Goal: Download file/media

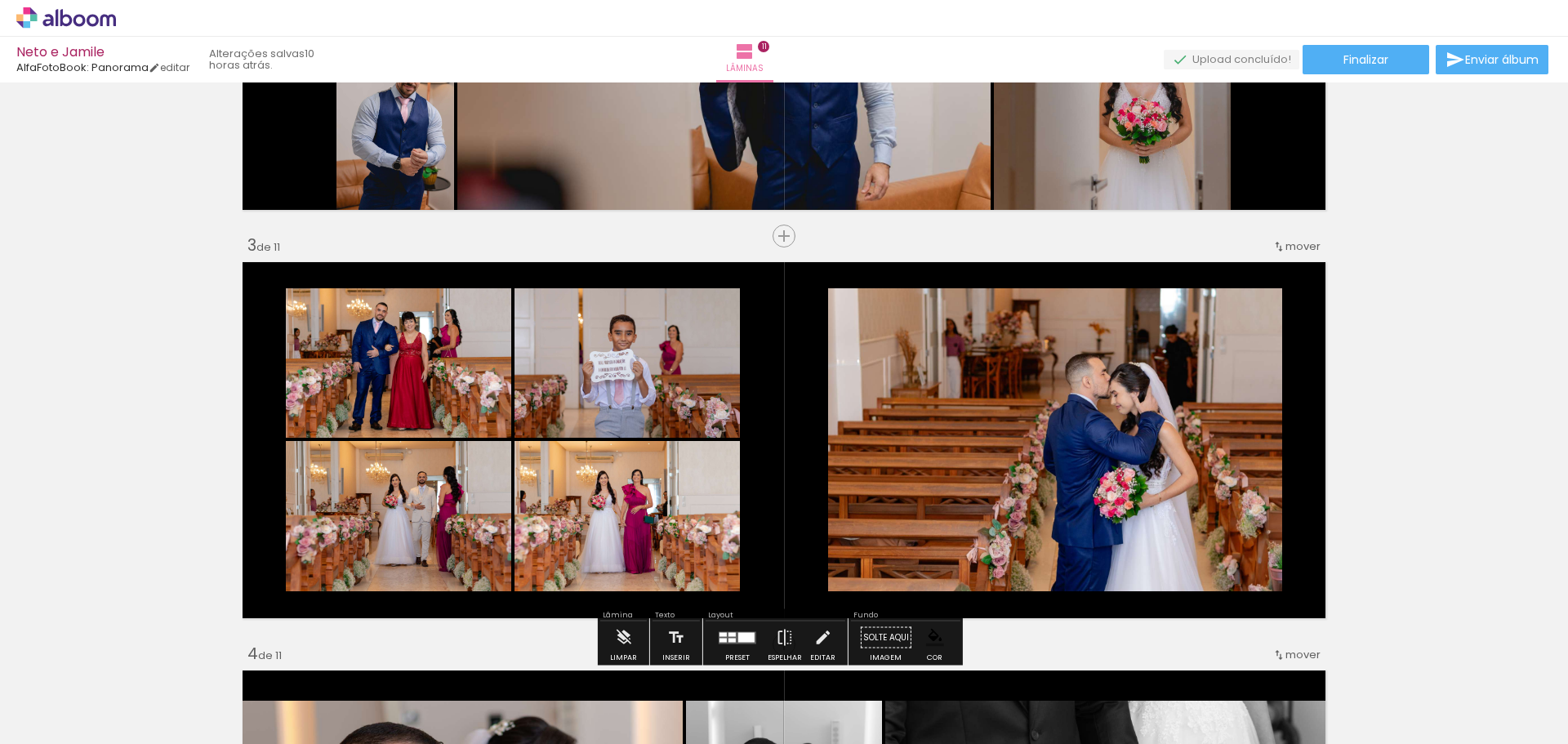
scroll to position [735, 0]
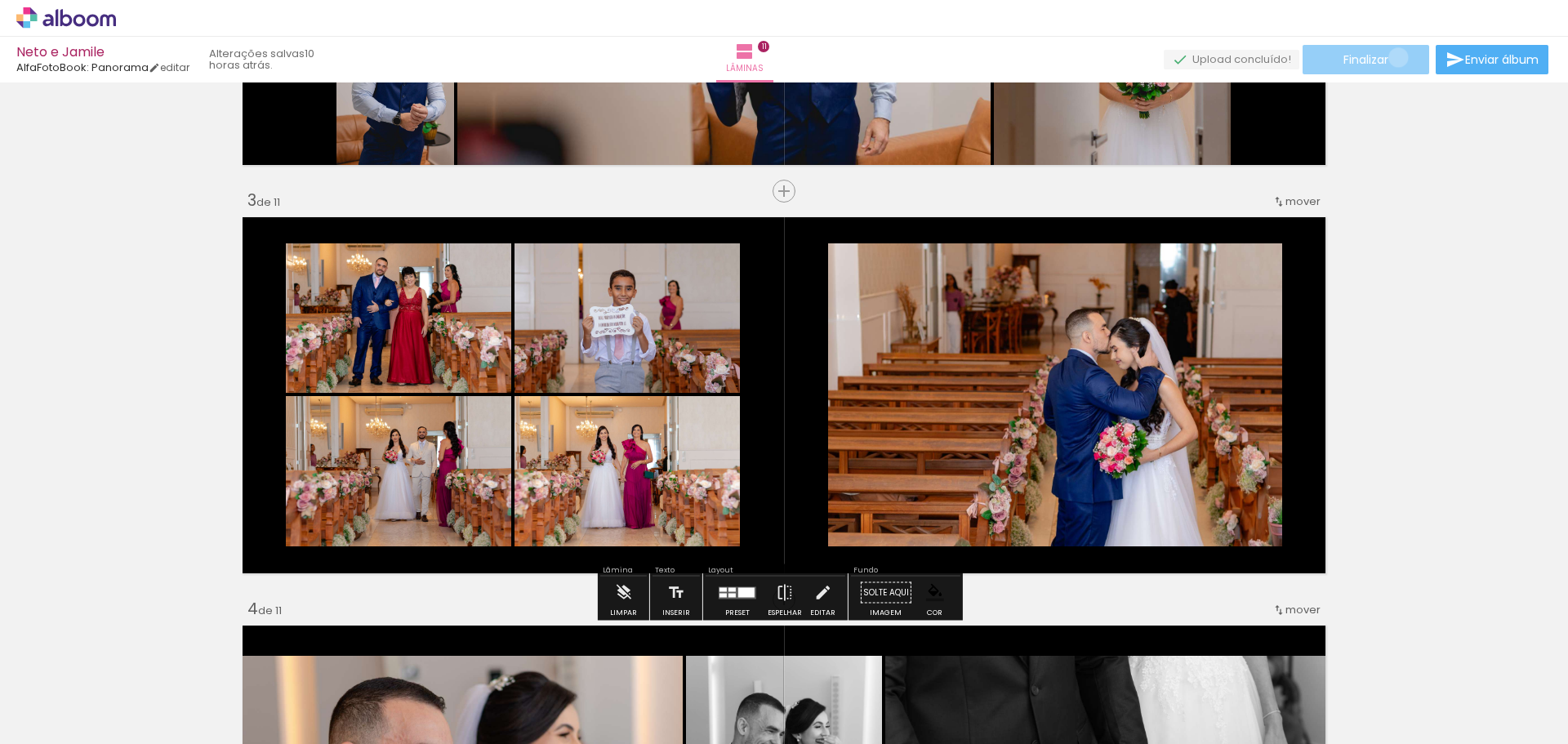
click at [1392, 57] on paper-button "Finalizar" at bounding box center [1366, 59] width 127 height 30
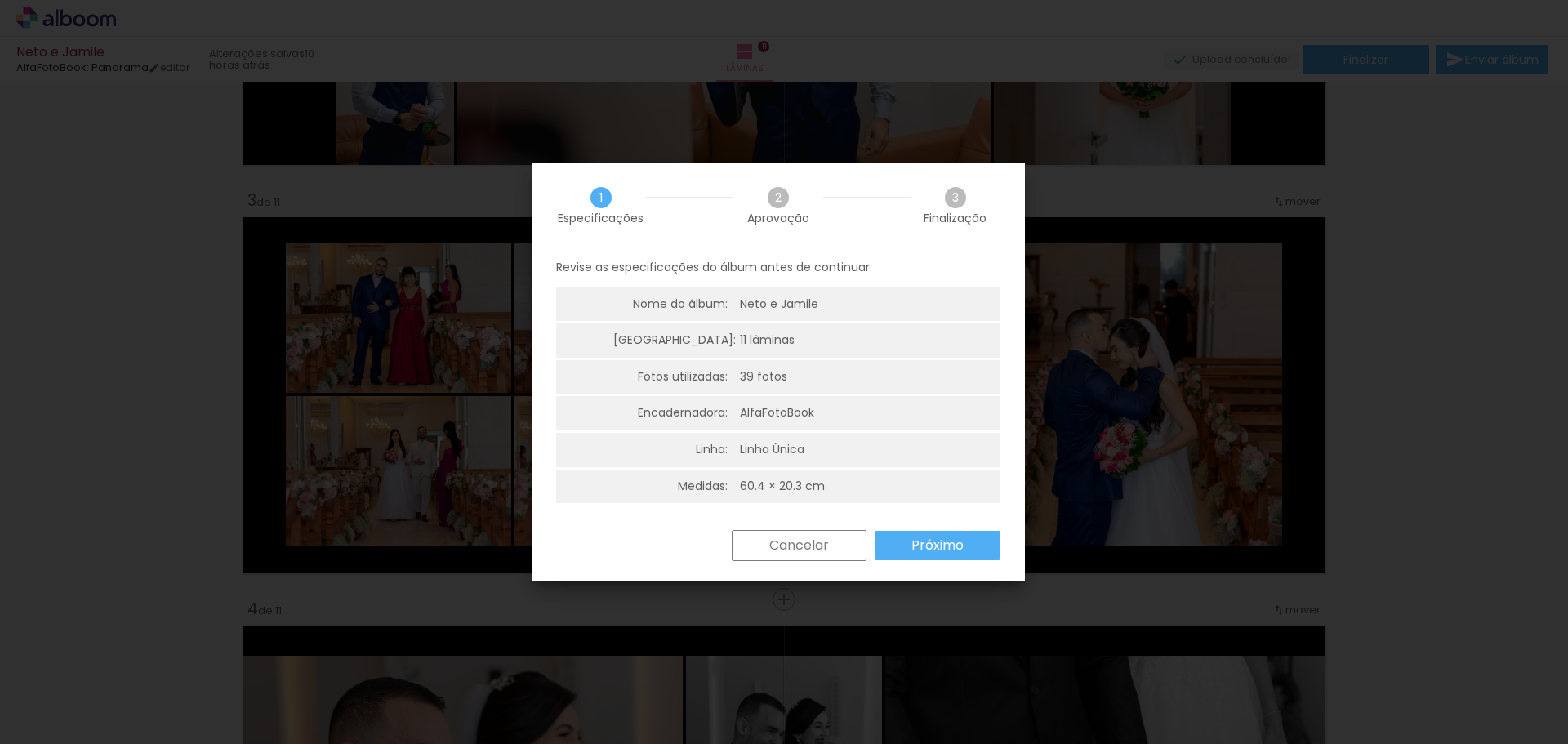
click at [0, 0] on slot "Próximo" at bounding box center [0, 0] width 0 height 0
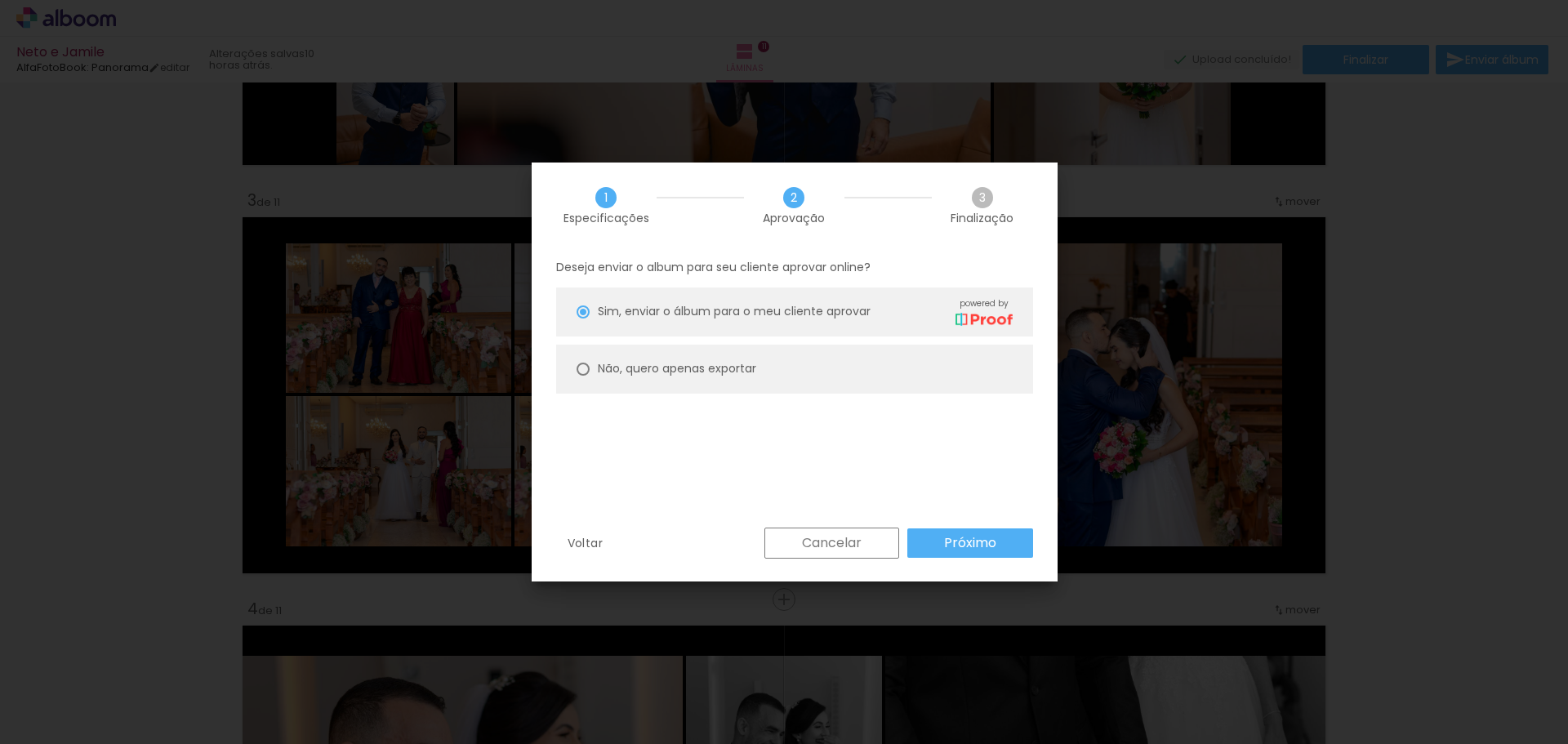
click at [779, 372] on paper-radio-button "Não, quero apenas exportar" at bounding box center [794, 369] width 477 height 49
type paper-radio-button "on"
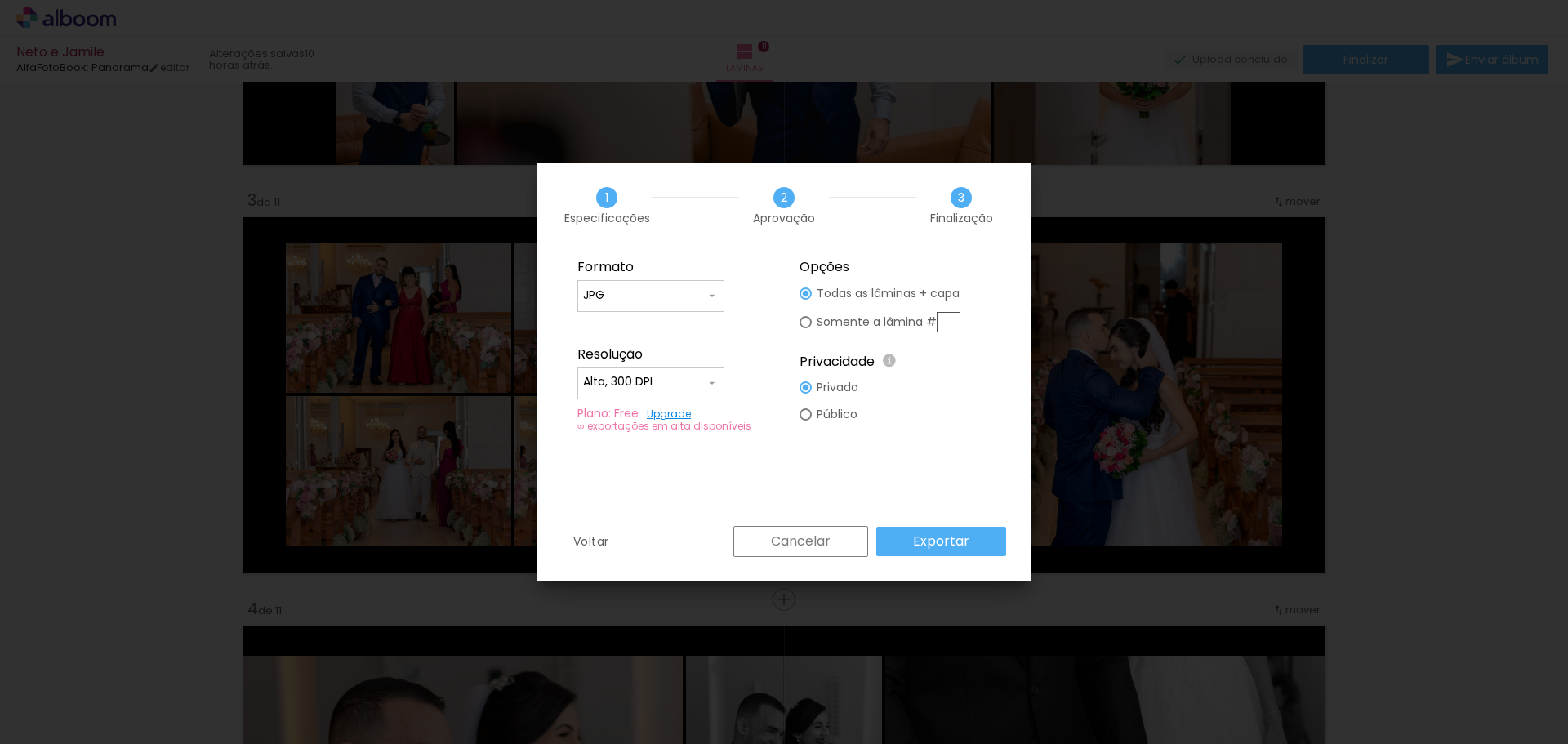
click at [950, 318] on input "text" at bounding box center [949, 322] width 24 height 20
type paper-radio-button "on"
type input "3"
click at [0, 0] on slot "Exportar" at bounding box center [0, 0] width 0 height 0
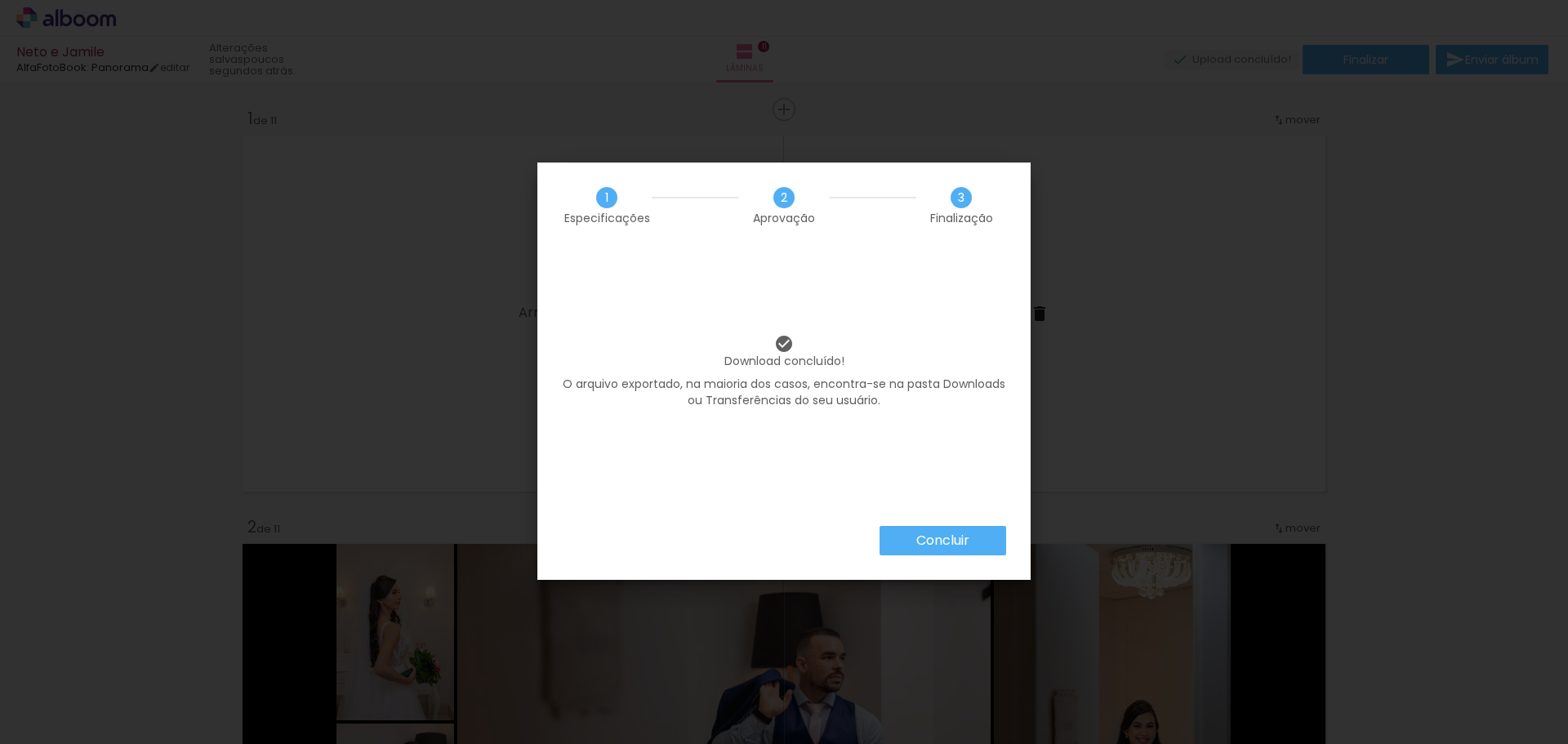
scroll to position [735, 0]
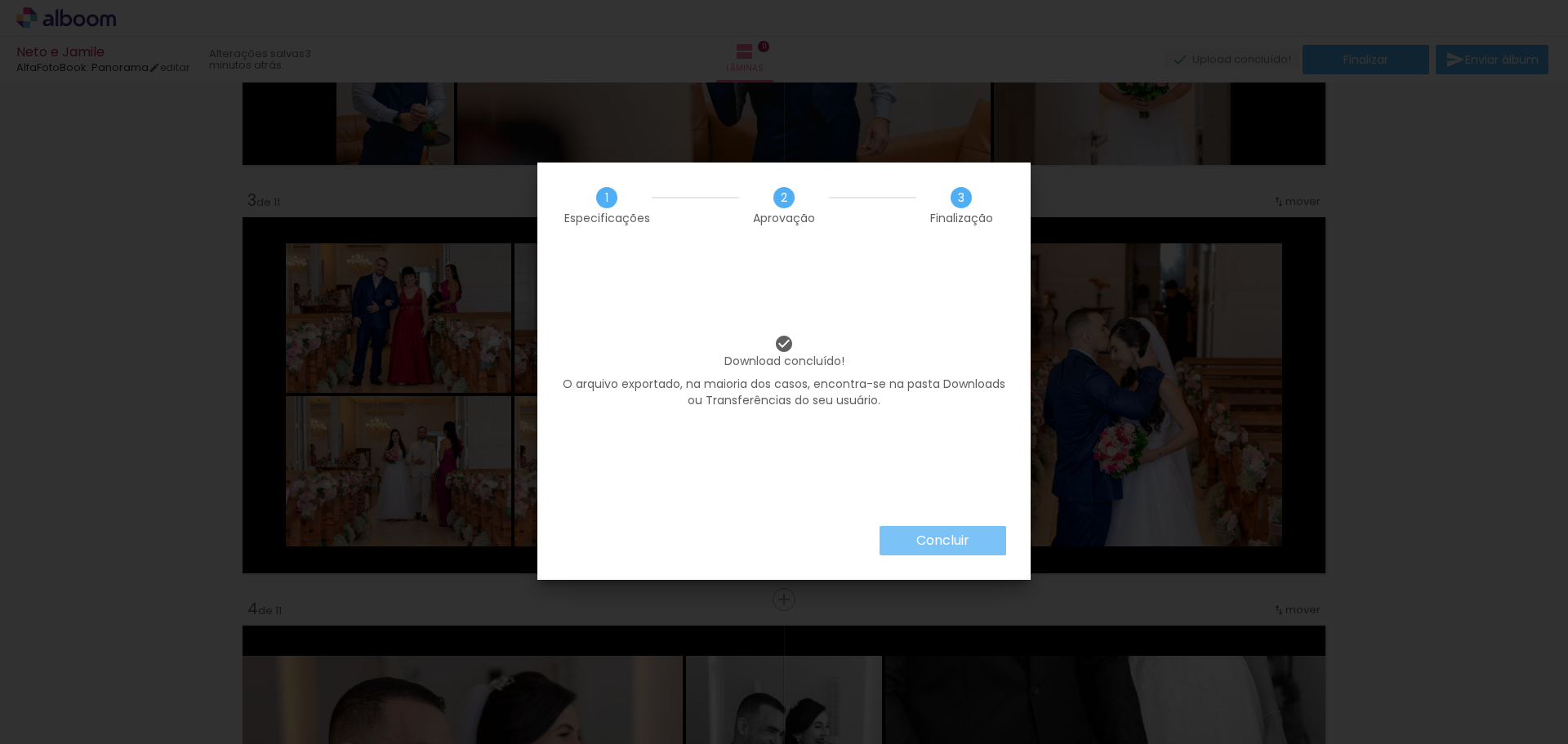
click at [0, 0] on slot "Concluir" at bounding box center [0, 0] width 0 height 0
